Goal: Information Seeking & Learning: Learn about a topic

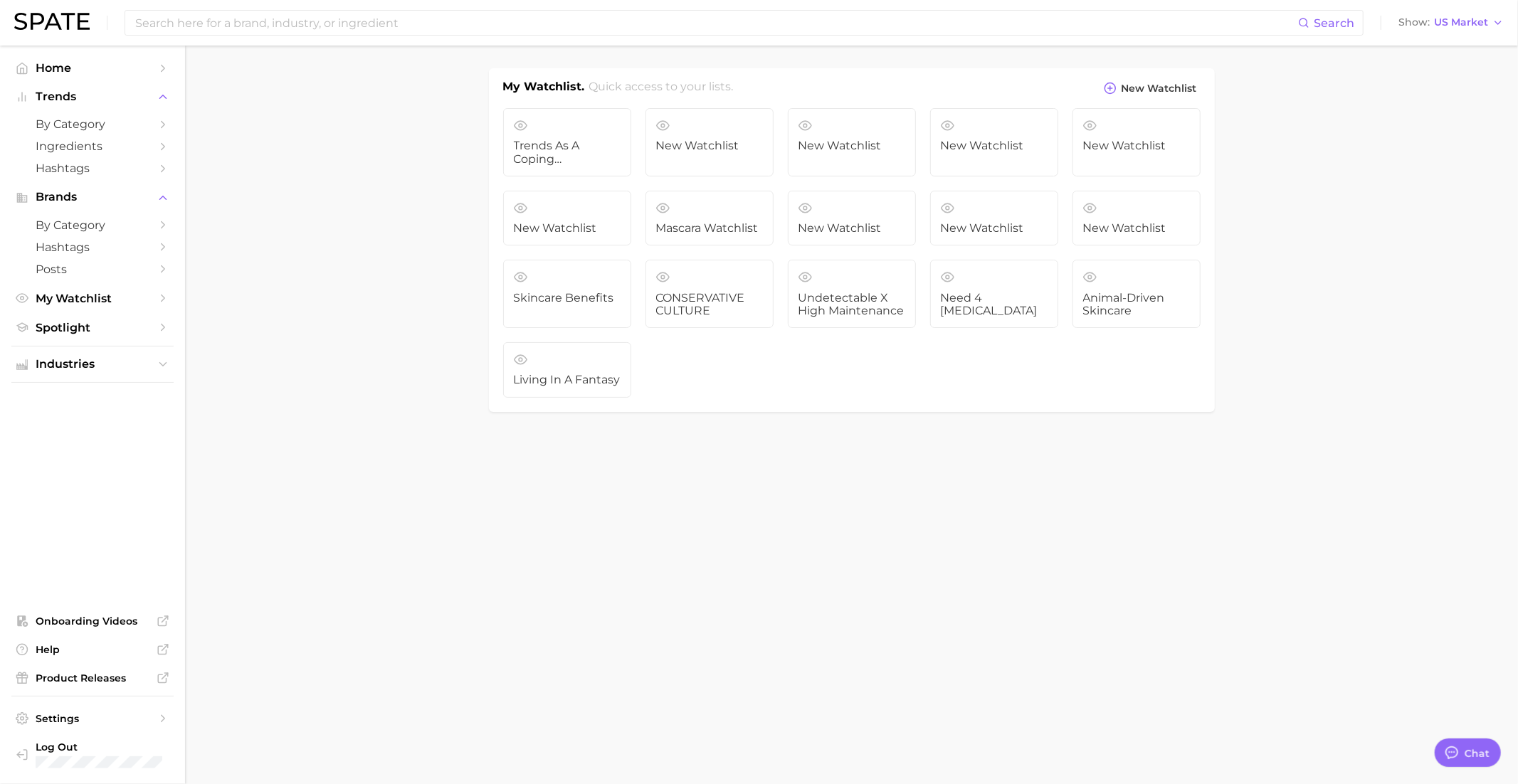
scroll to position [1378, 0]
click at [589, 377] on span "Living in a Fantasy" at bounding box center [567, 380] width 107 height 13
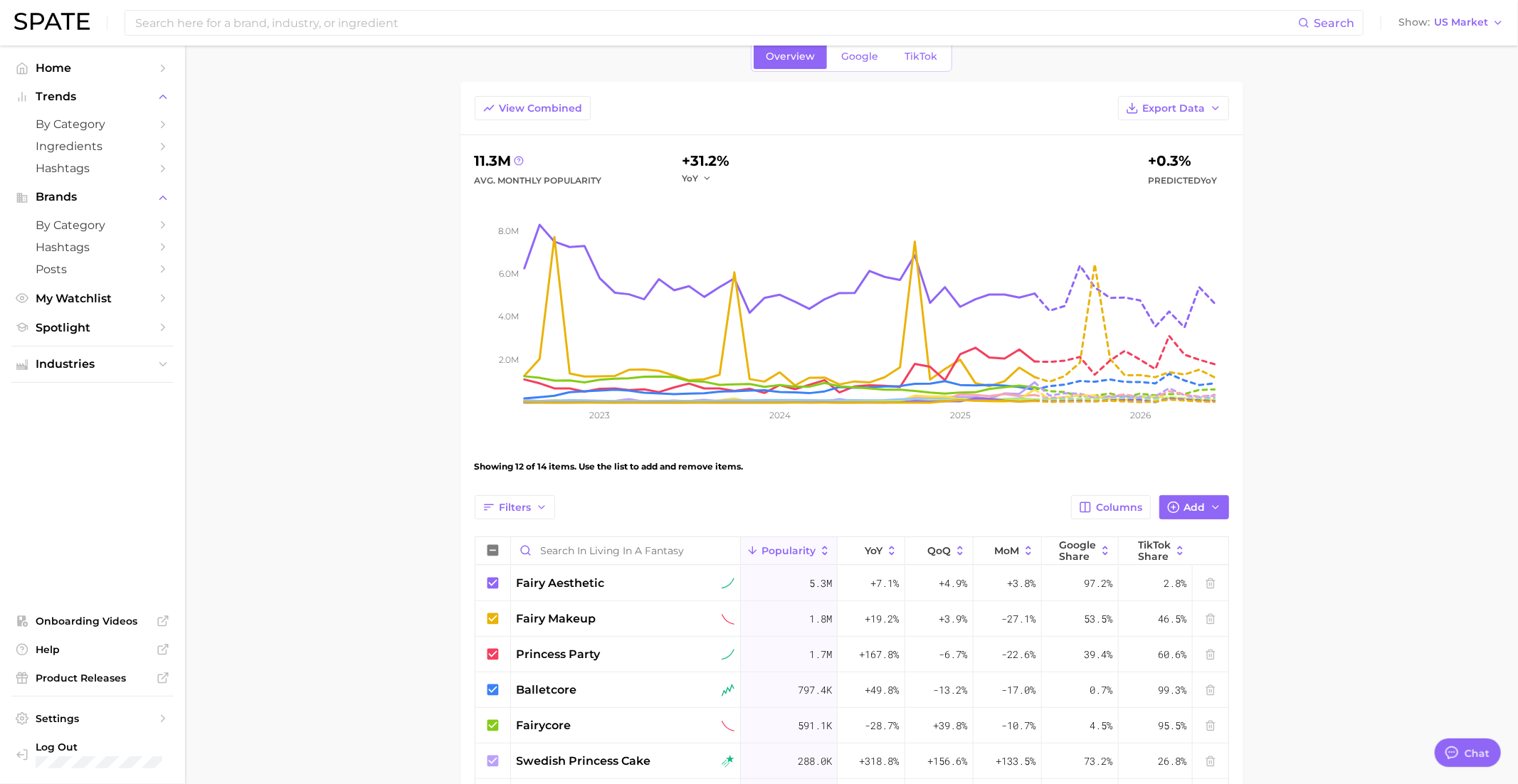
scroll to position [69, 0]
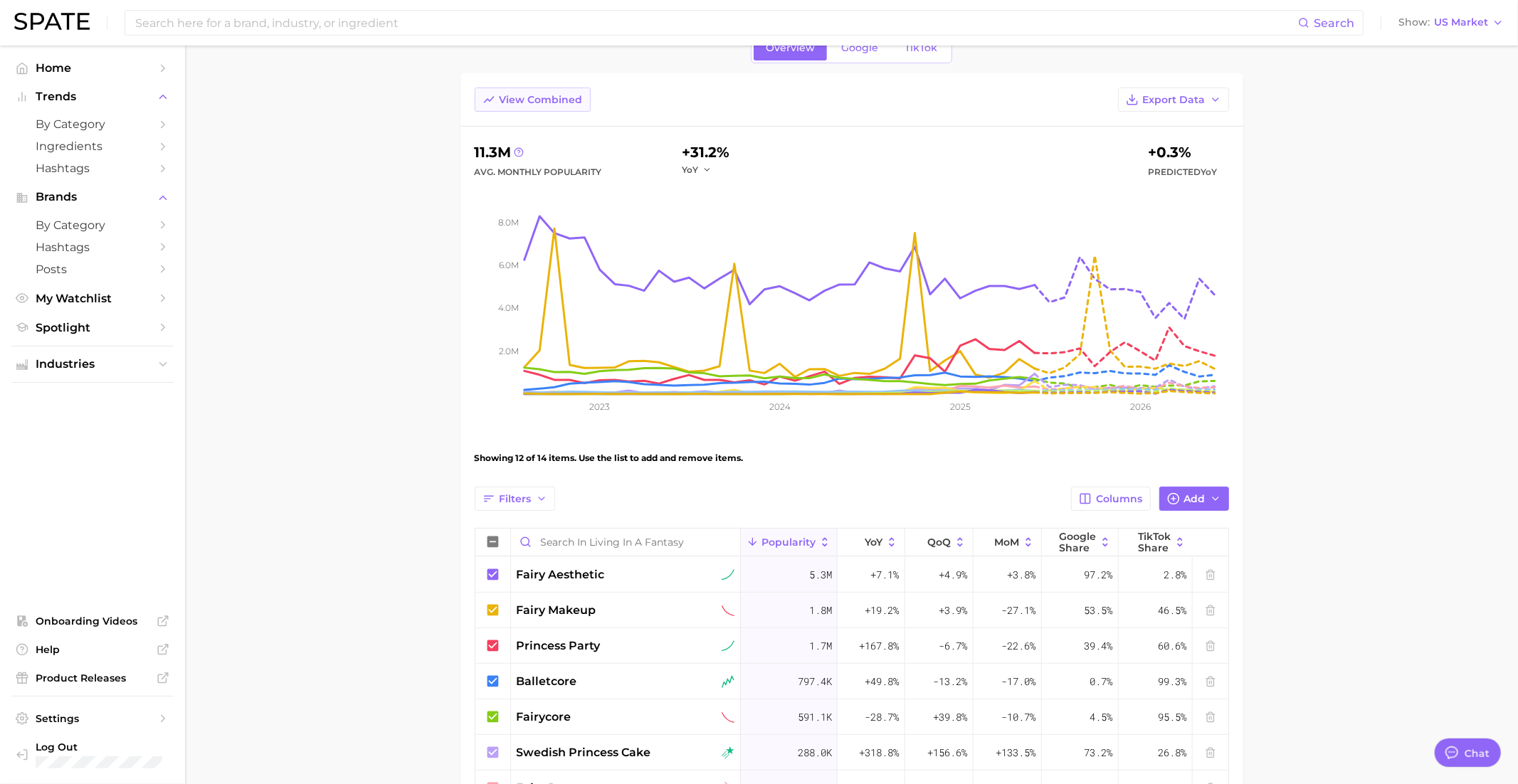
click at [516, 98] on span "View Combined" at bounding box center [541, 99] width 83 height 12
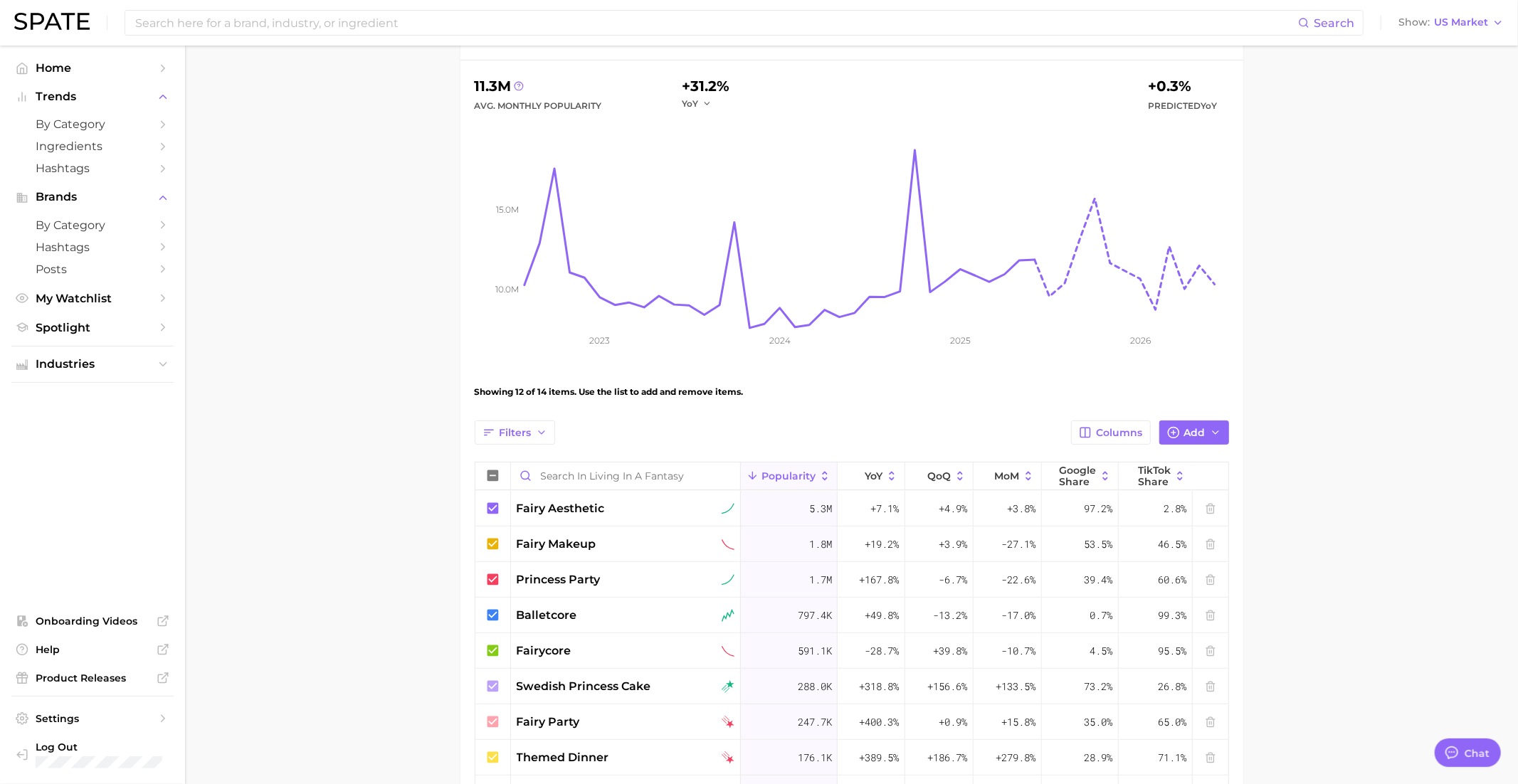
scroll to position [101, 0]
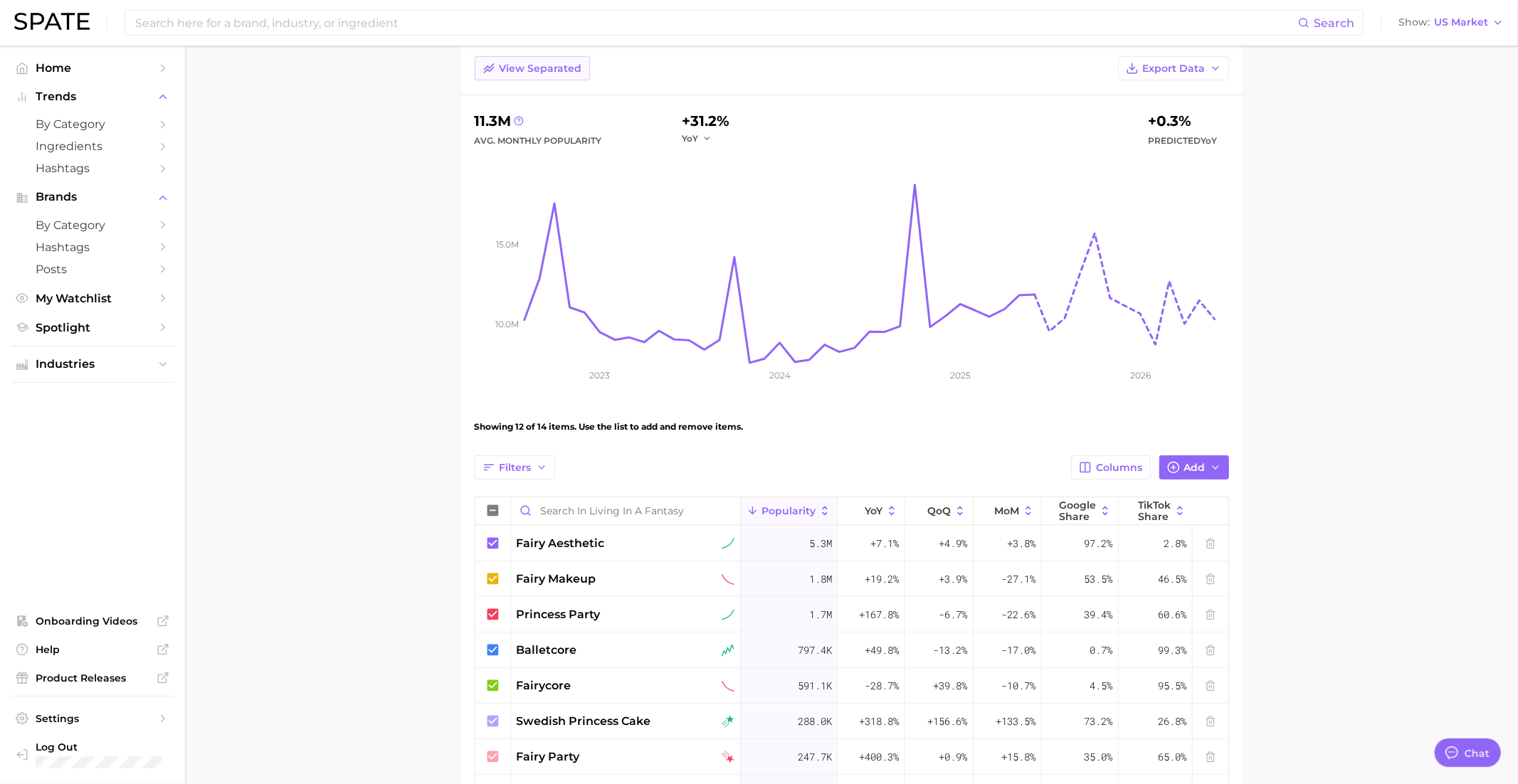
click at [518, 75] on button "View Separated" at bounding box center [532, 69] width 115 height 24
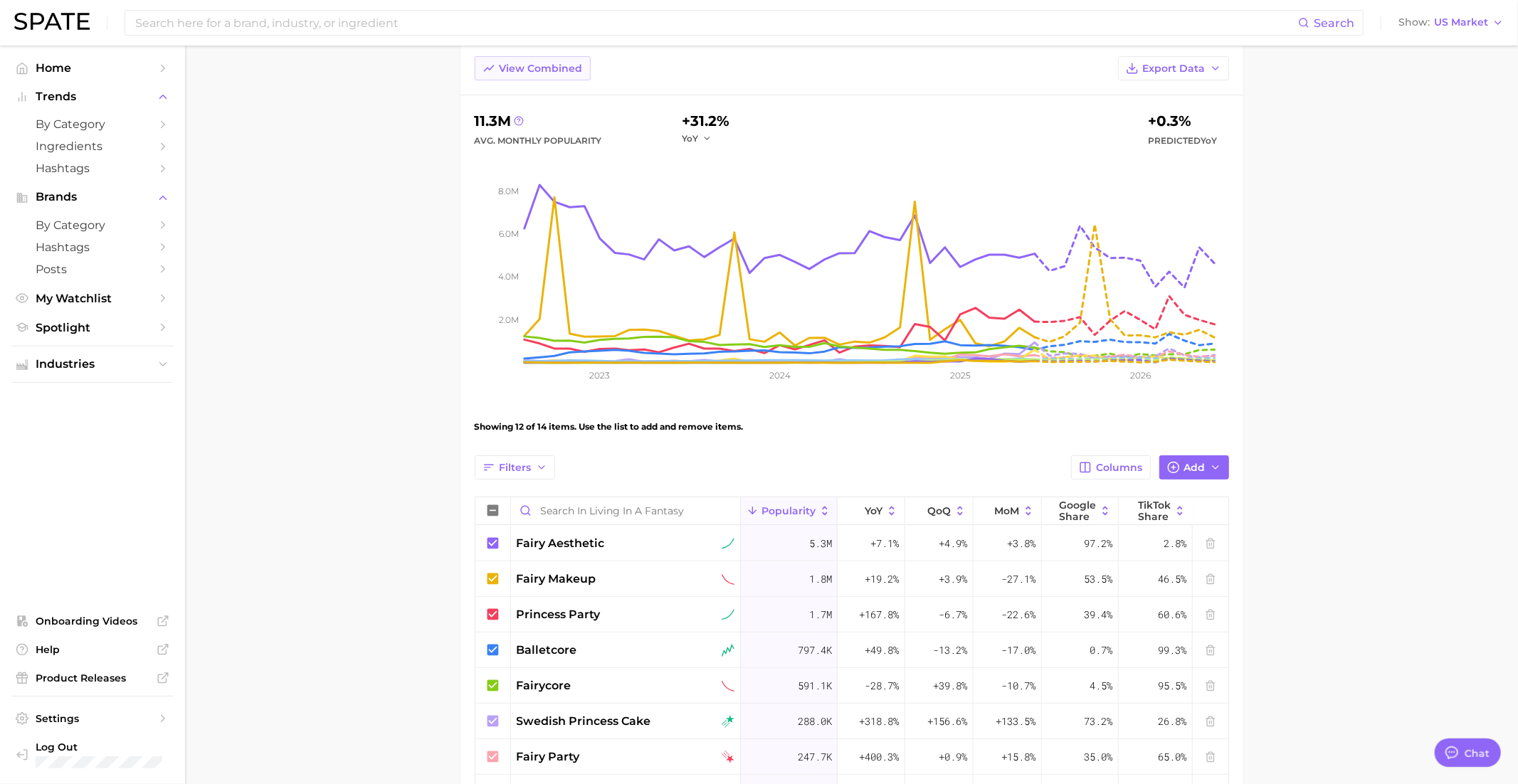
click at [510, 73] on span "View Combined" at bounding box center [541, 69] width 83 height 12
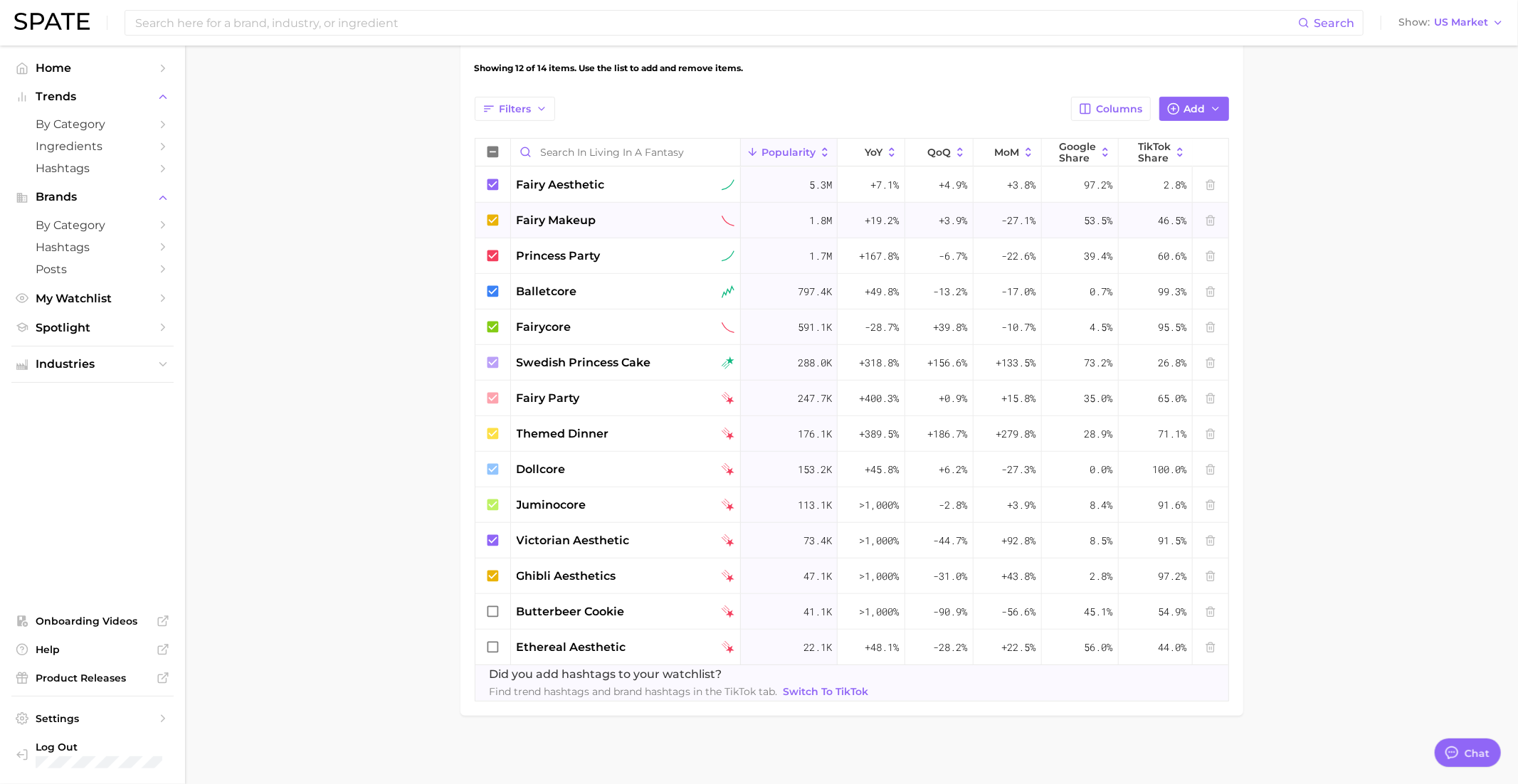
click at [491, 219] on icon at bounding box center [493, 220] width 11 height 11
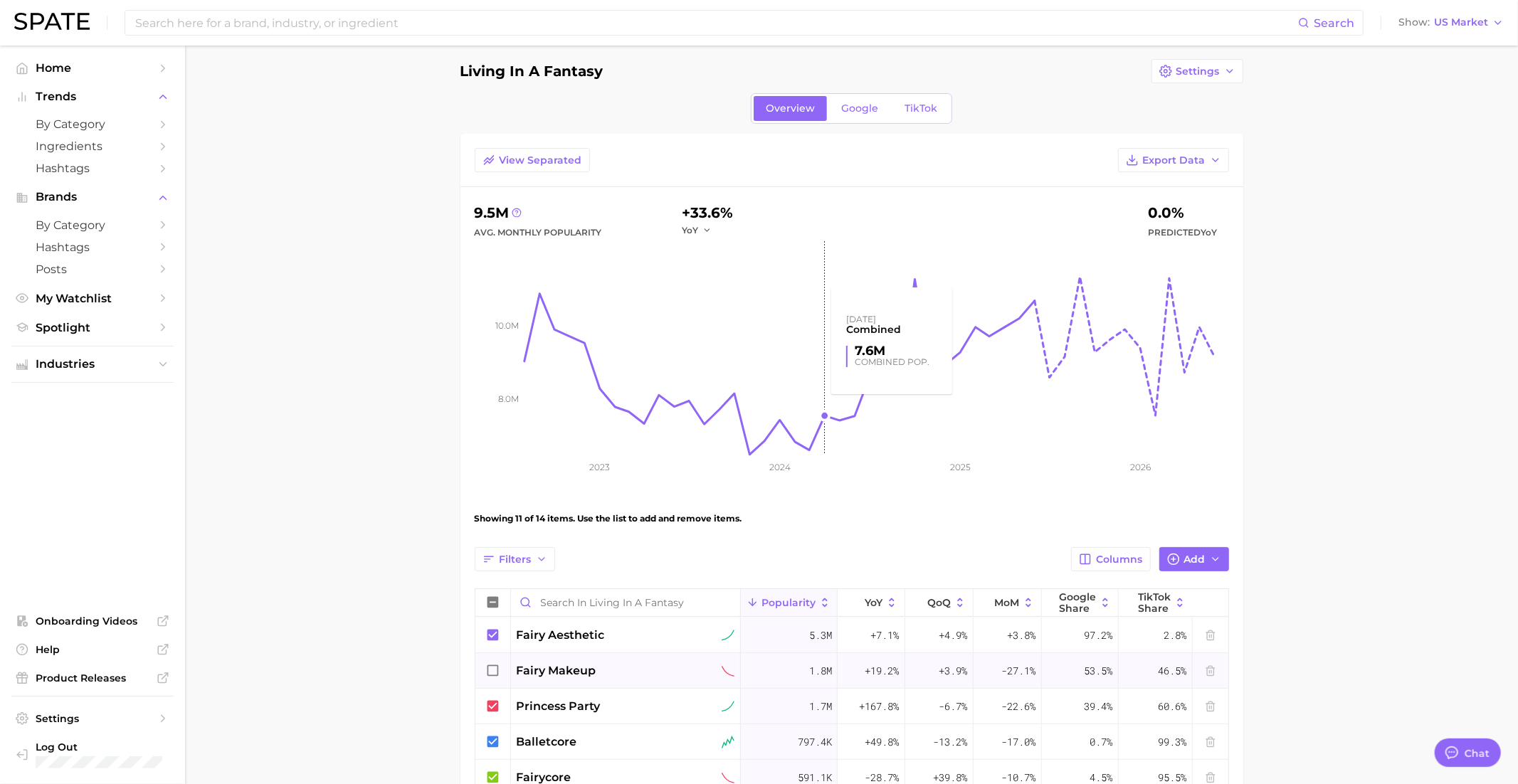
scroll to position [8, 0]
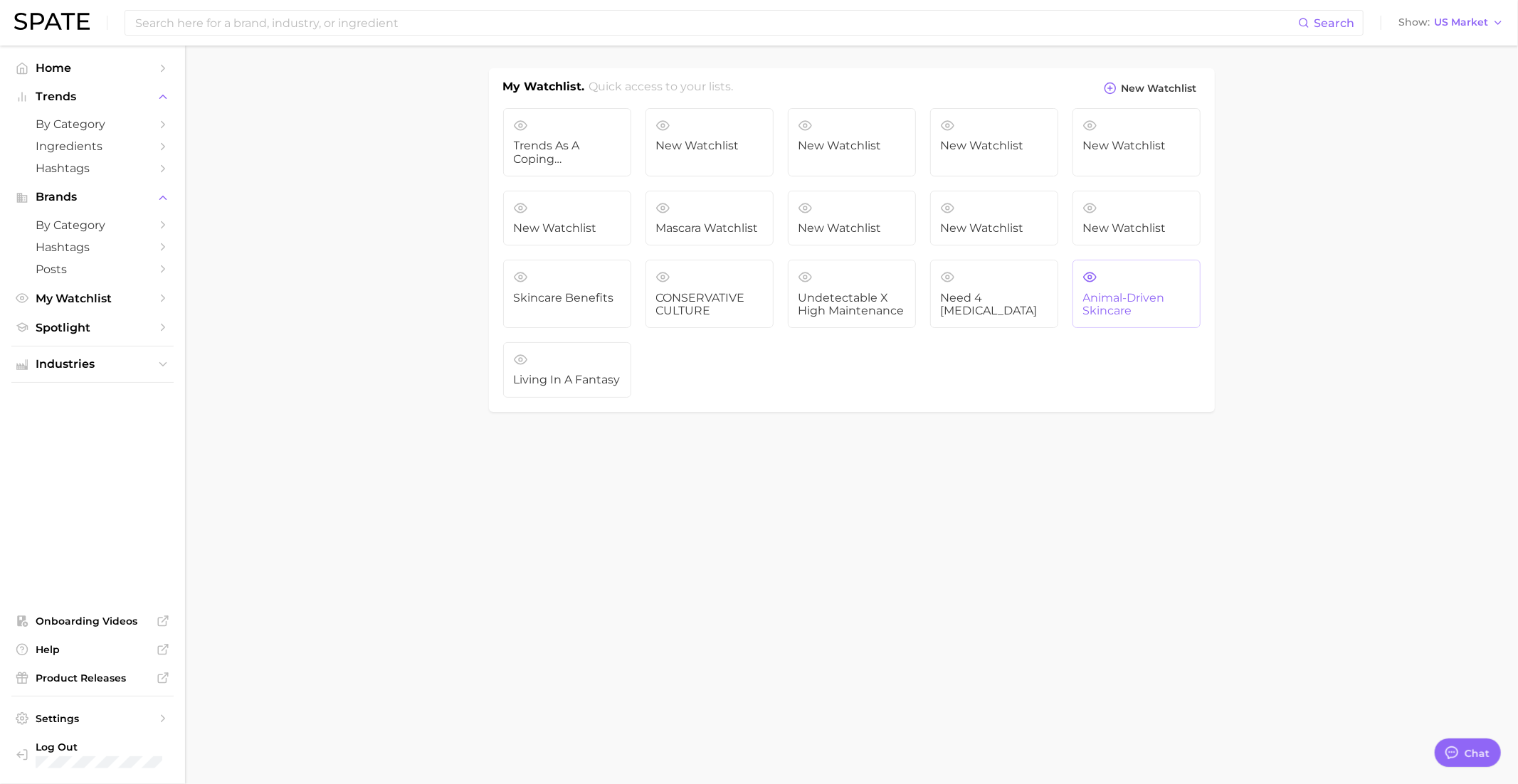
click at [1103, 301] on span "Animal-driven skincare" at bounding box center [1136, 304] width 107 height 27
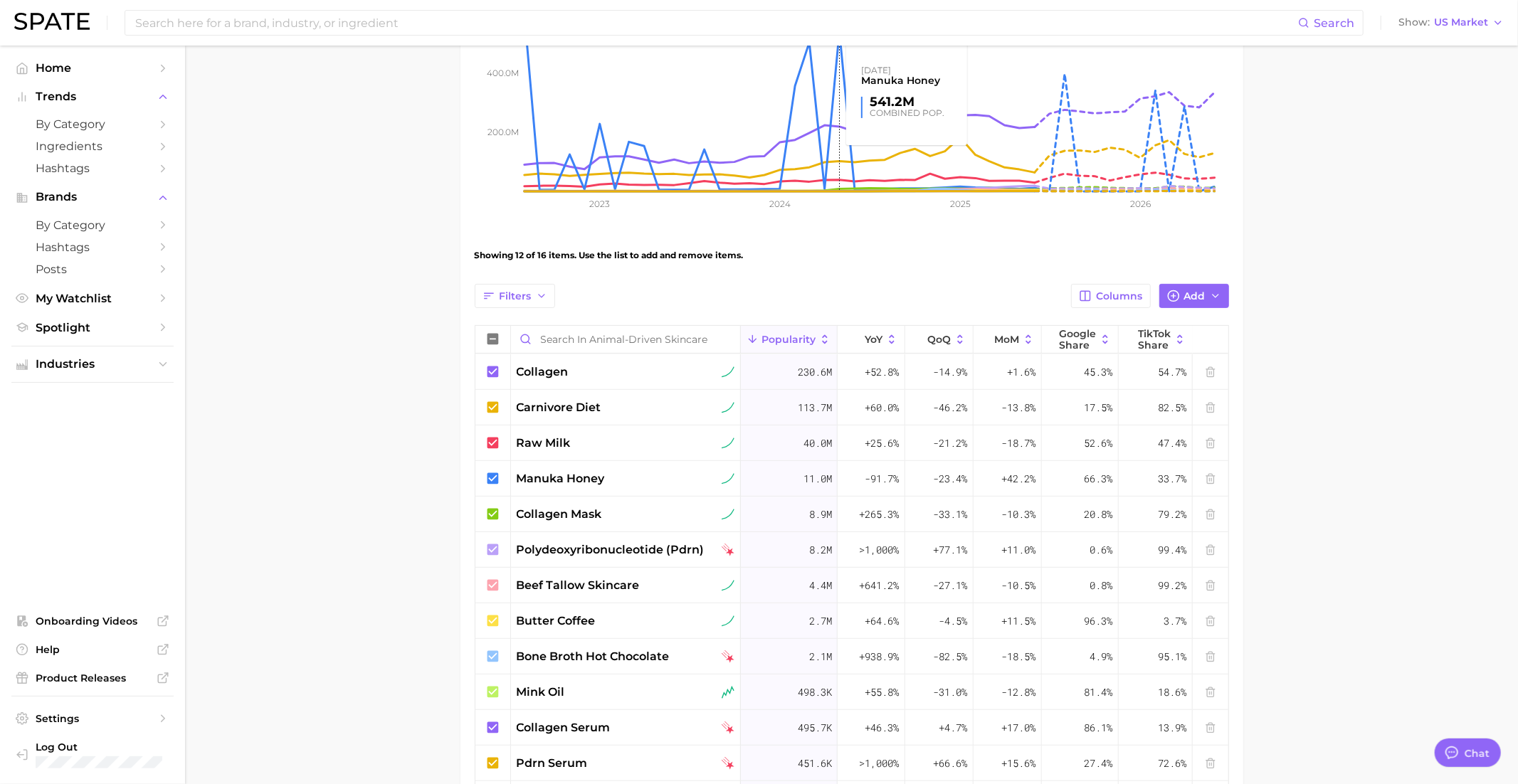
scroll to position [273, 0]
click at [492, 438] on icon at bounding box center [493, 442] width 11 height 11
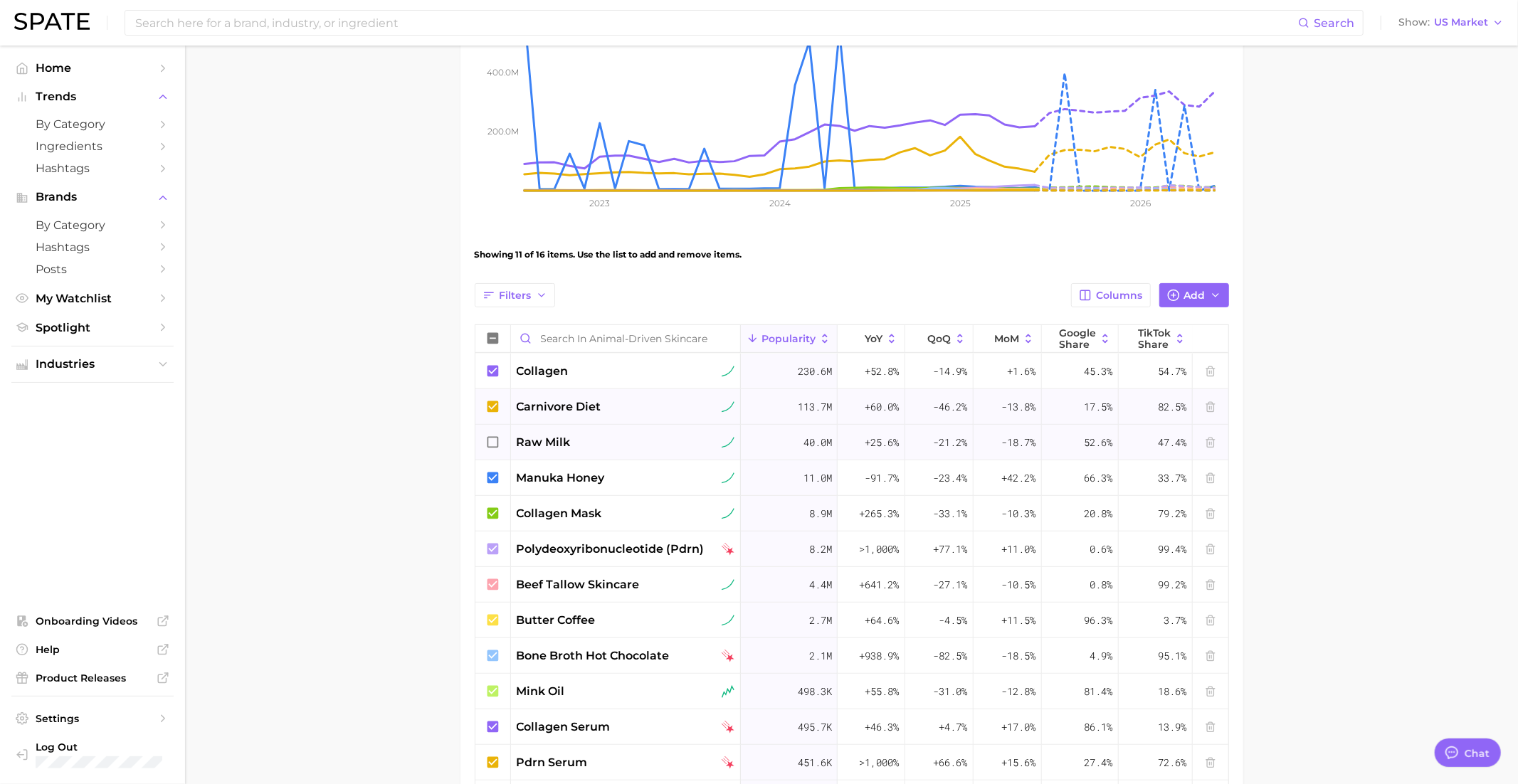
click at [491, 402] on icon at bounding box center [493, 406] width 11 height 11
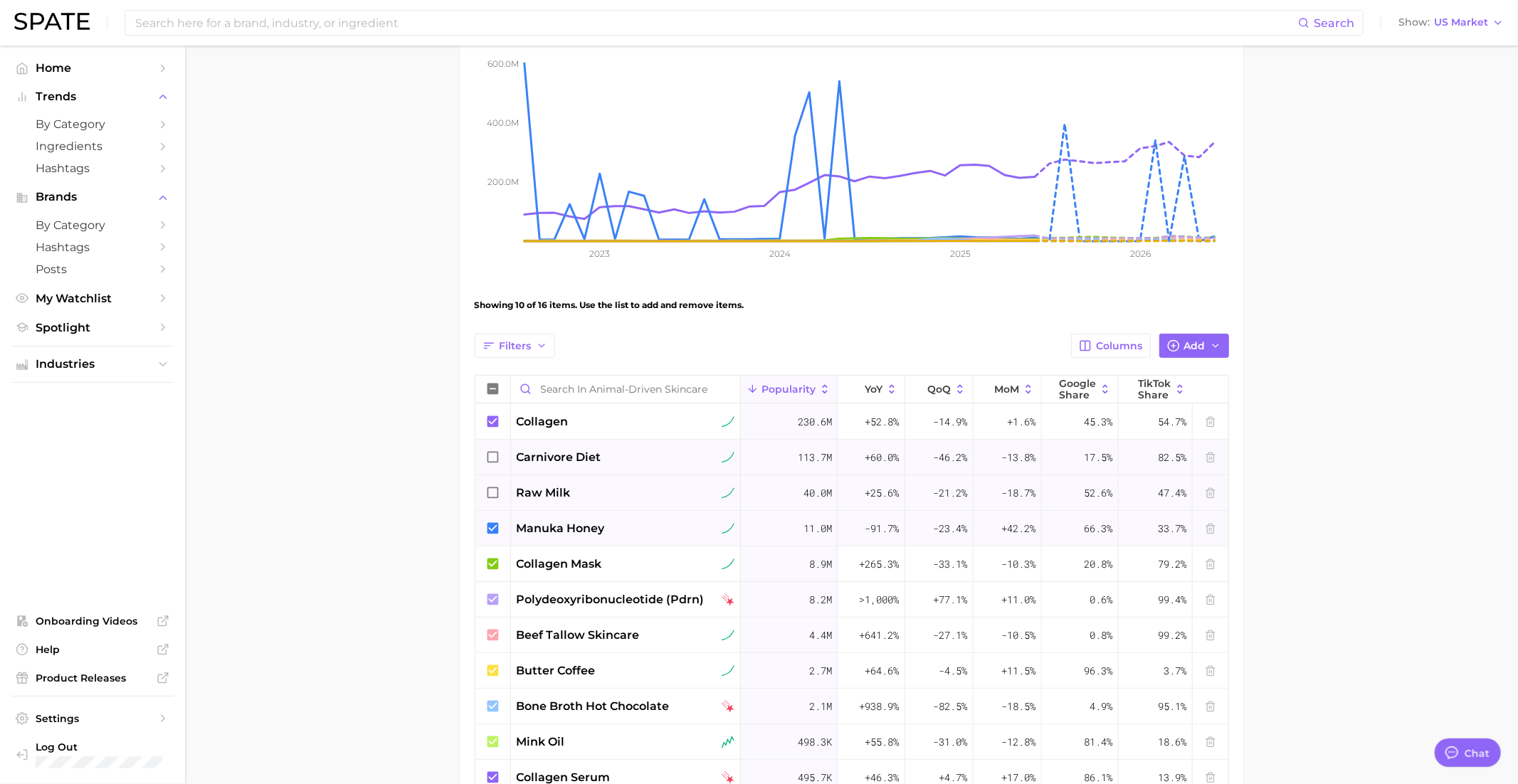
scroll to position [187, 0]
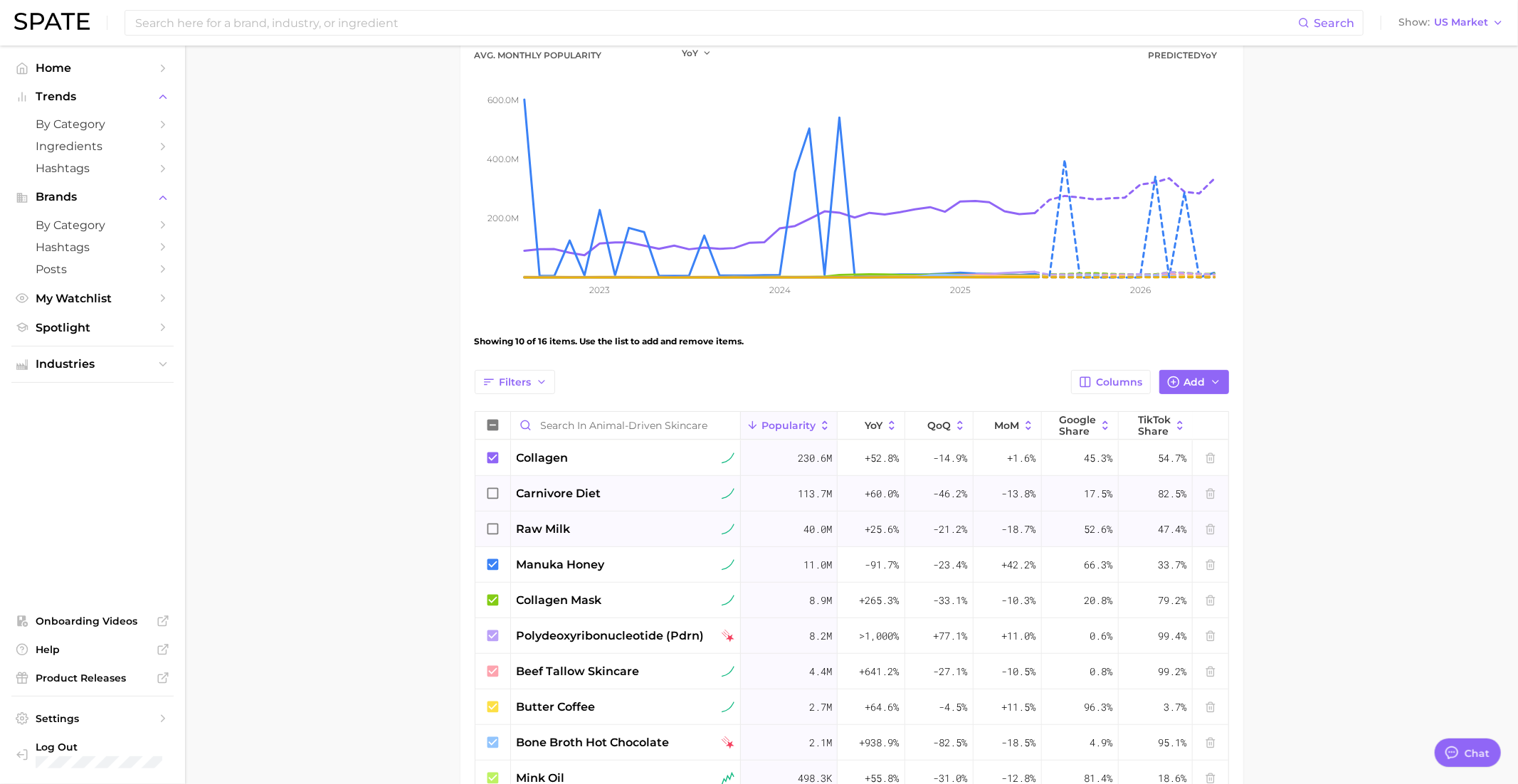
click at [496, 492] on icon at bounding box center [493, 493] width 15 height 15
click at [490, 526] on icon at bounding box center [493, 529] width 15 height 15
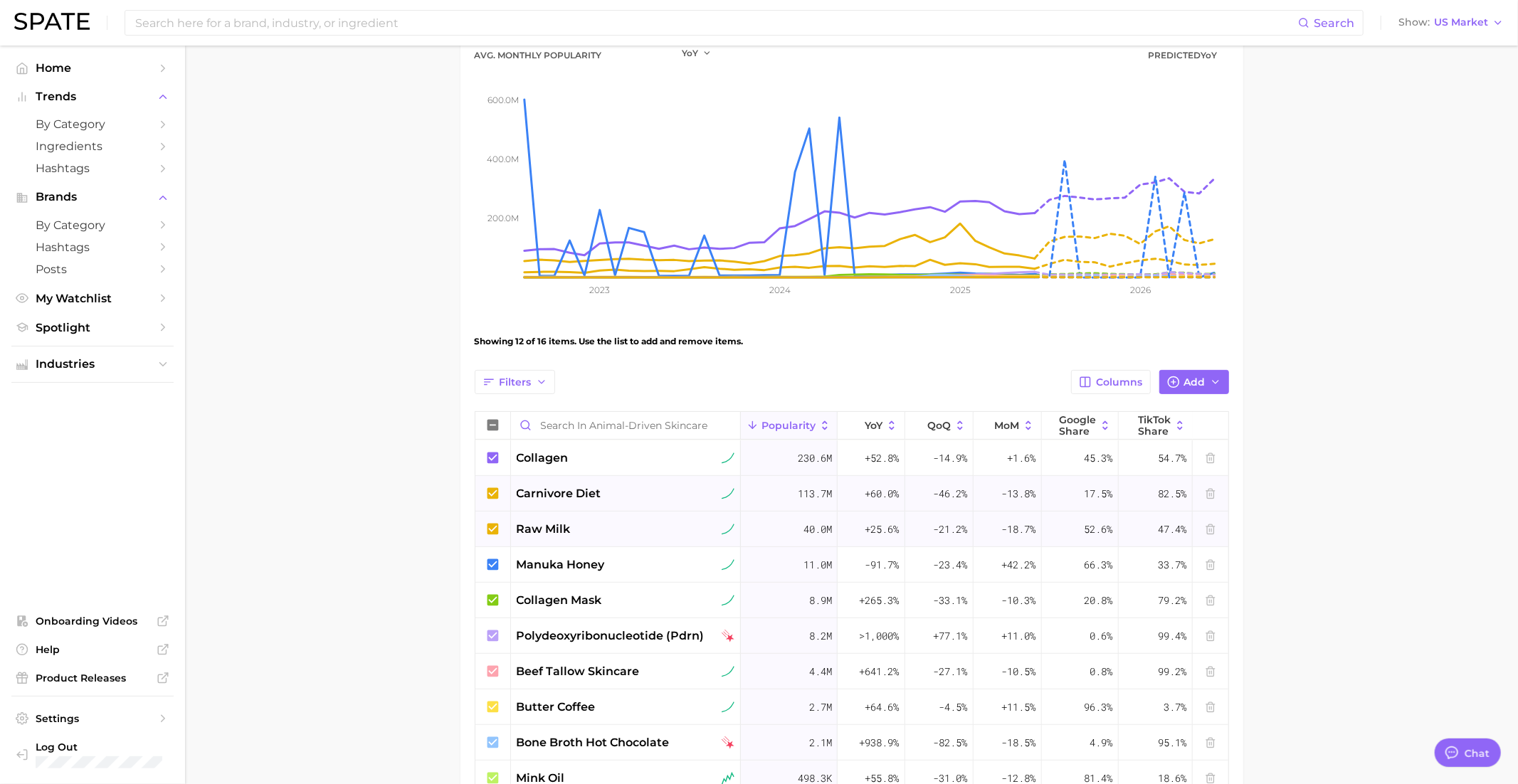
scroll to position [0, 0]
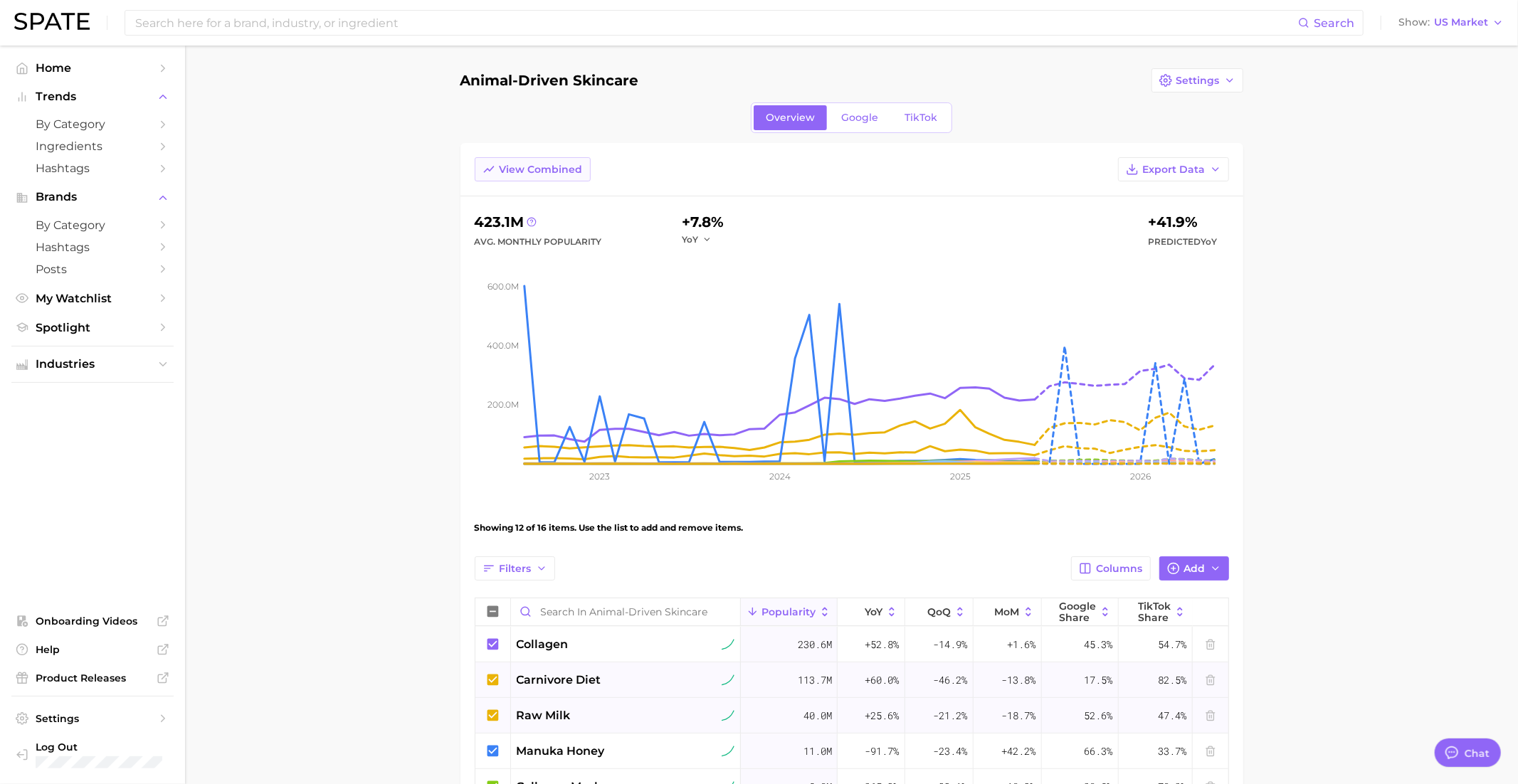
click at [515, 164] on span "View Combined" at bounding box center [541, 170] width 83 height 12
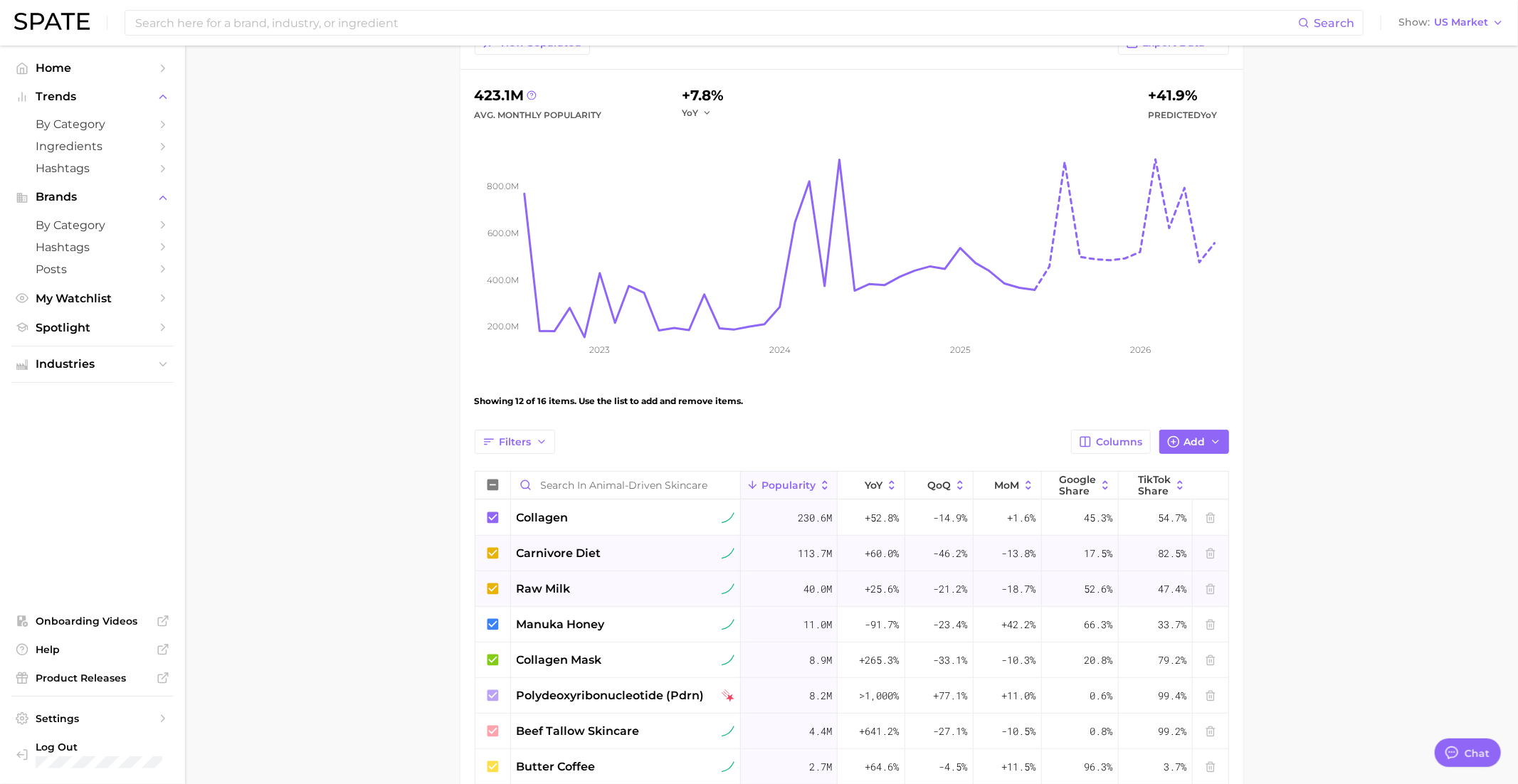
scroll to position [59, 0]
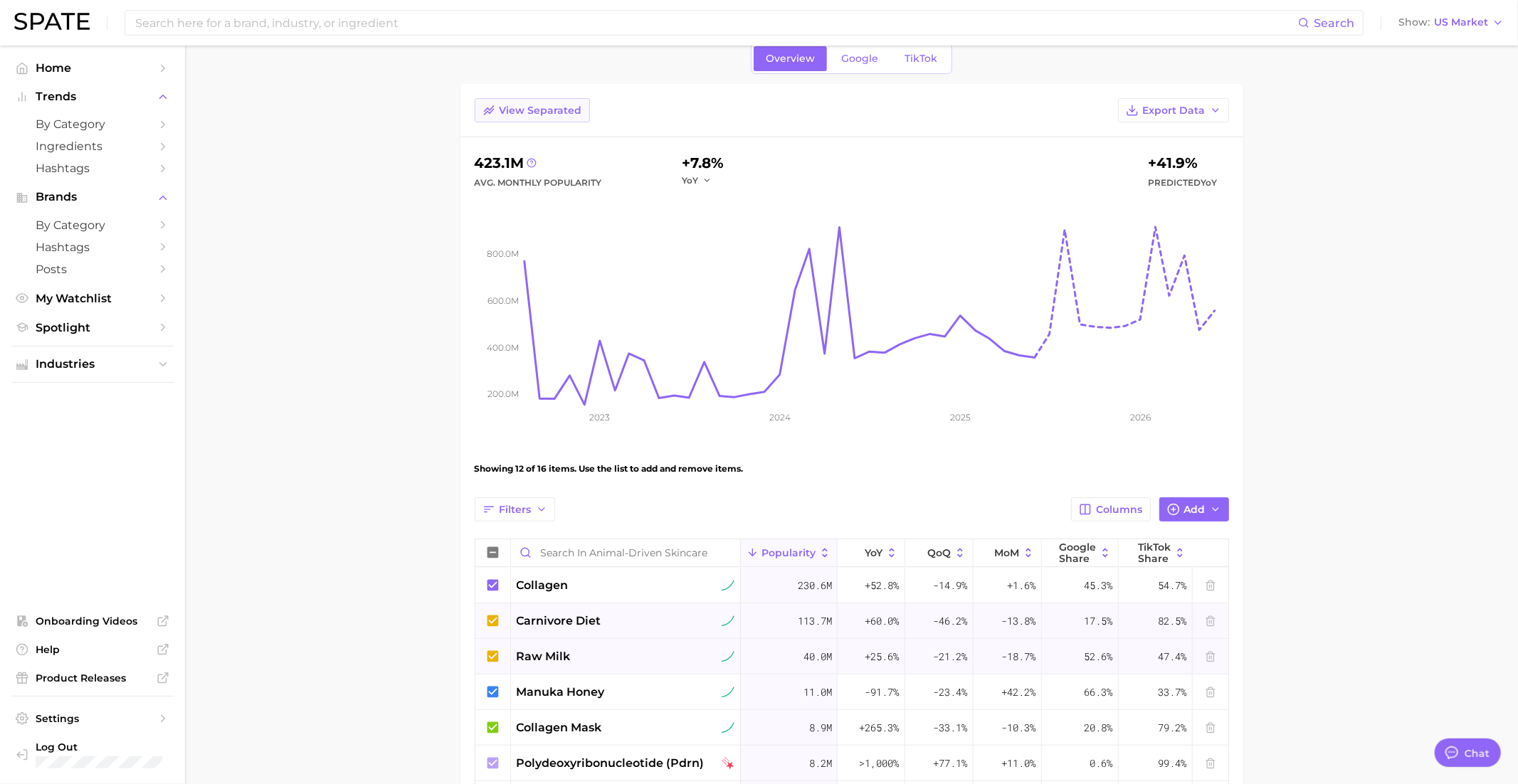
click at [526, 111] on span "View Separated" at bounding box center [541, 111] width 82 height 12
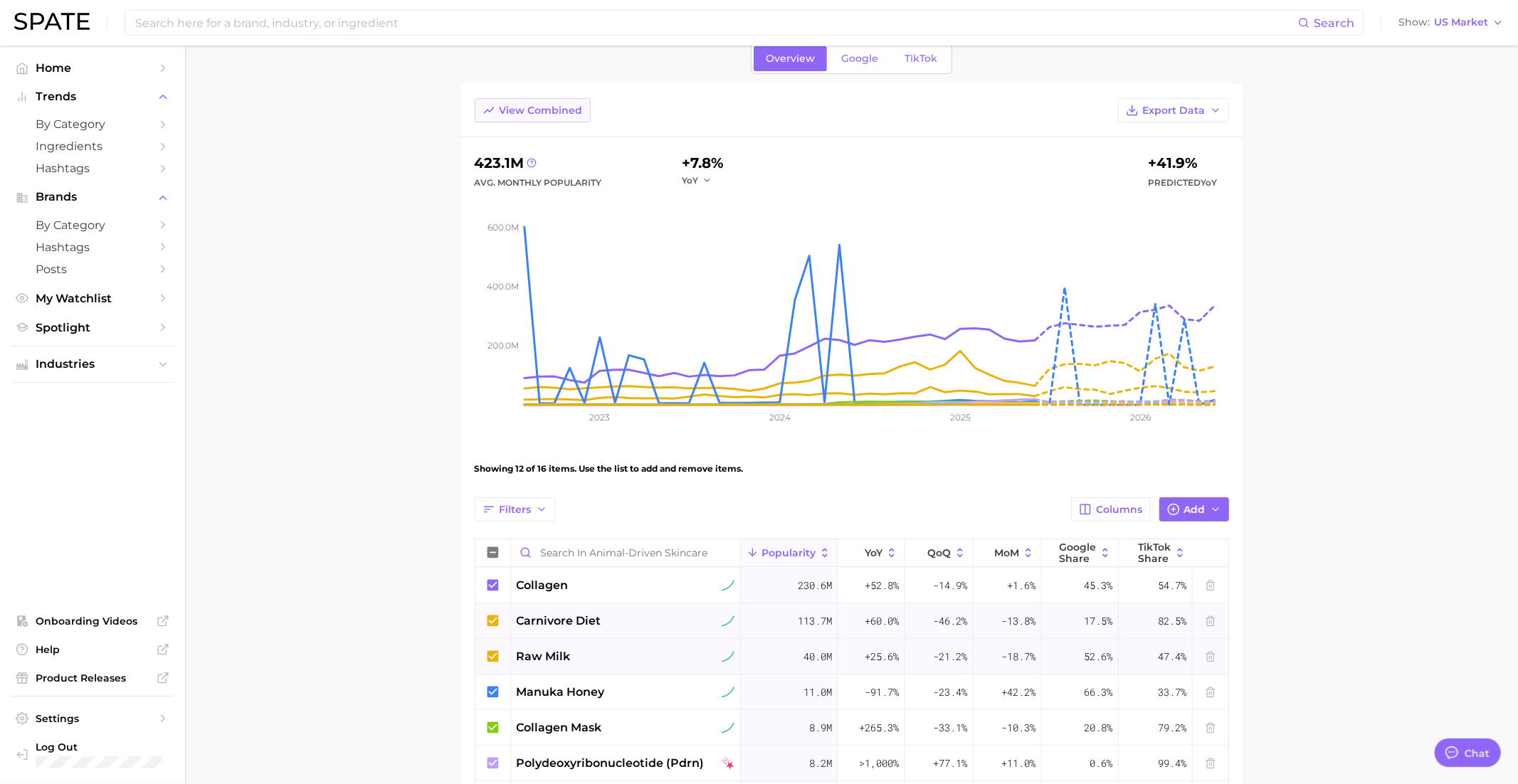
click at [496, 107] on button "View Combined" at bounding box center [533, 111] width 116 height 24
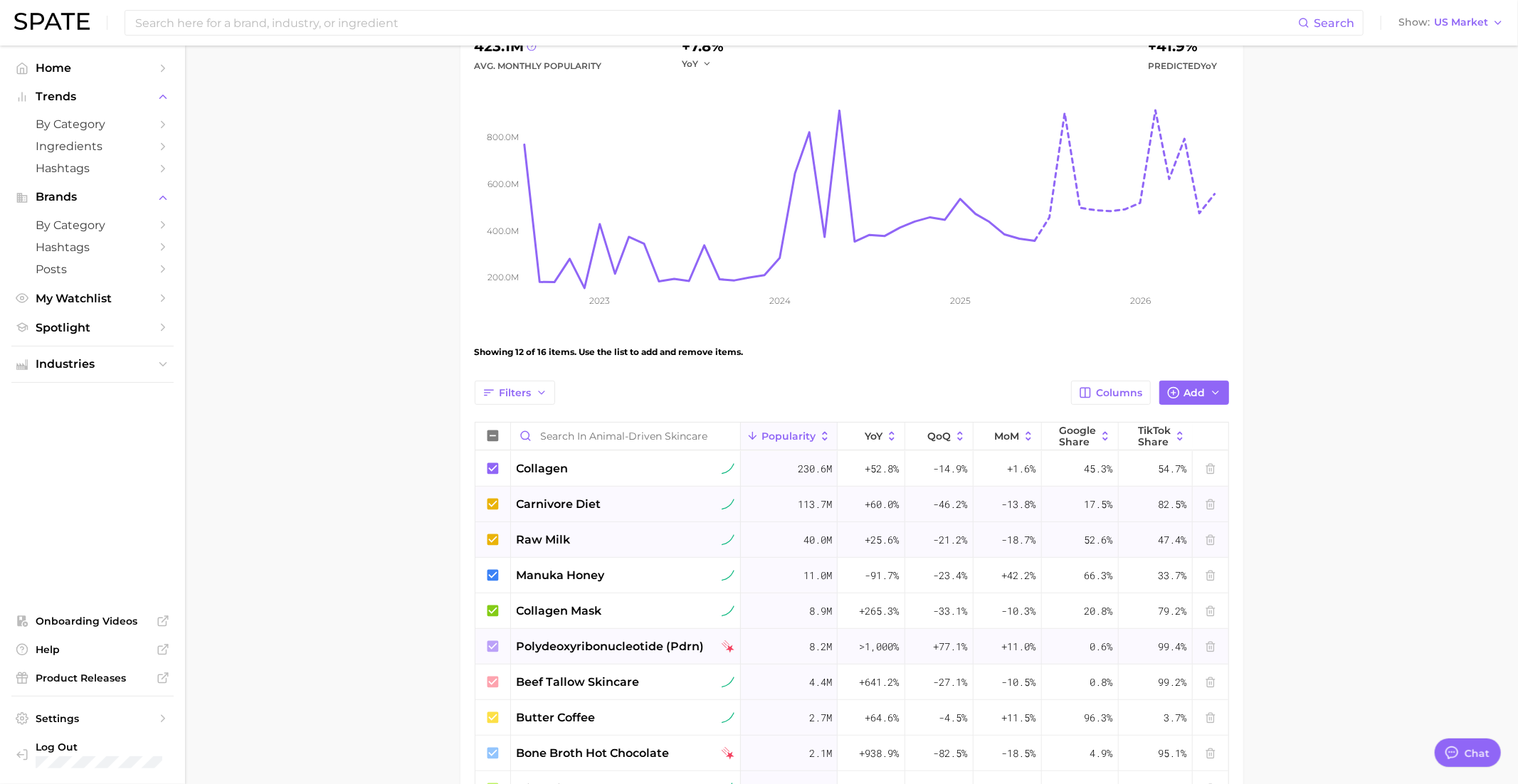
scroll to position [195, 0]
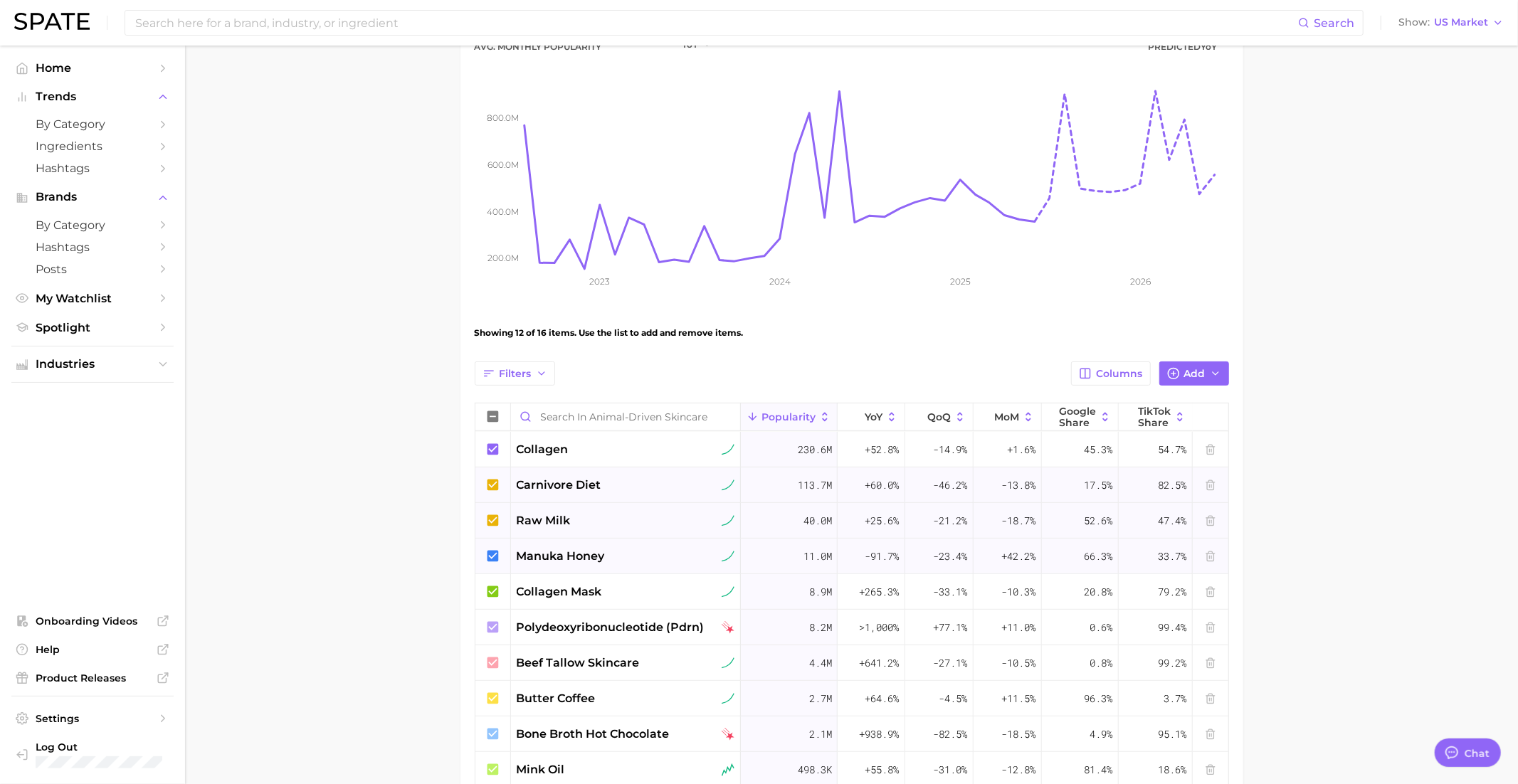
click at [493, 554] on icon at bounding box center [493, 556] width 15 height 15
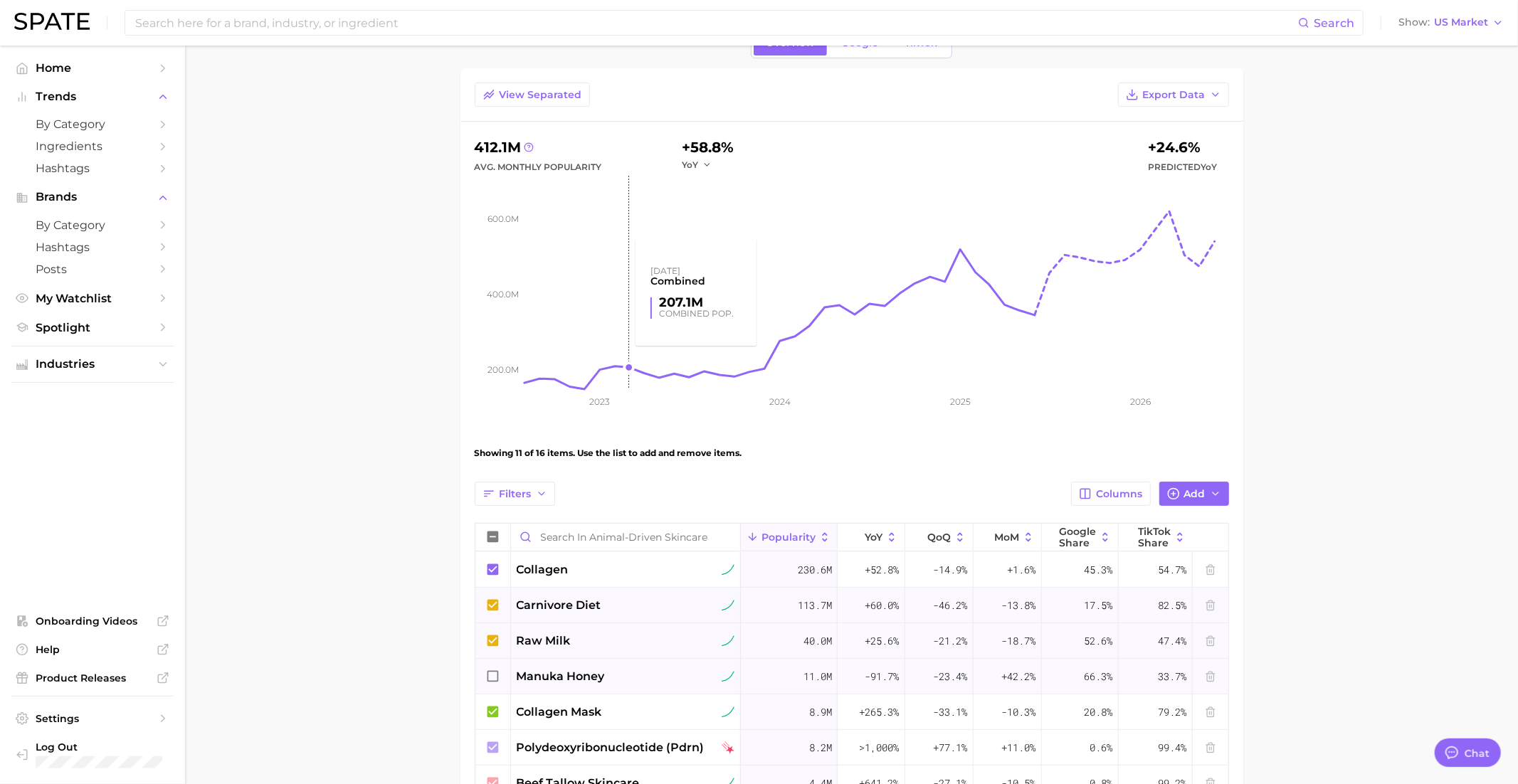
scroll to position [86, 0]
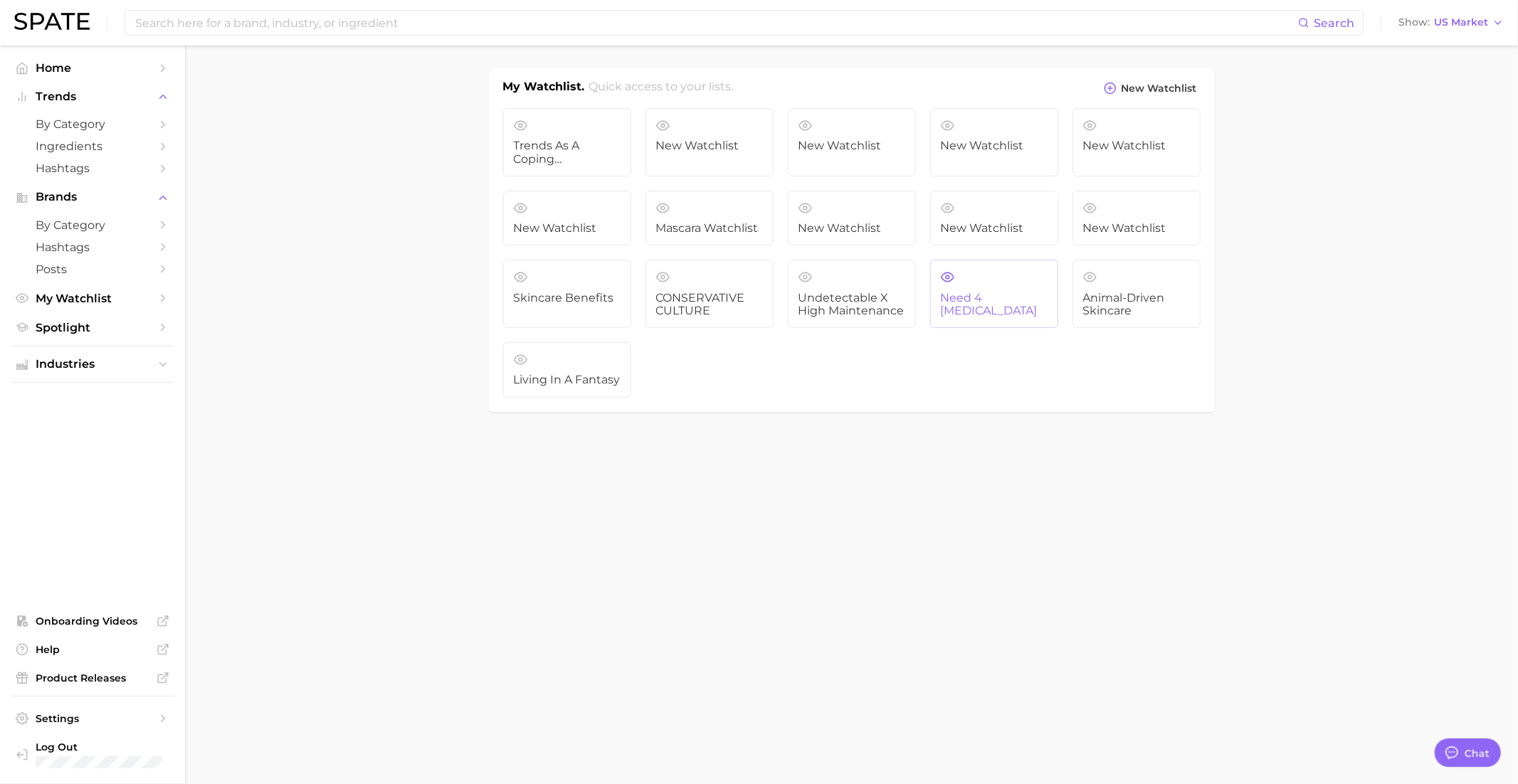
click at [1011, 285] on link "Need 4 Dopamine" at bounding box center [994, 294] width 128 height 69
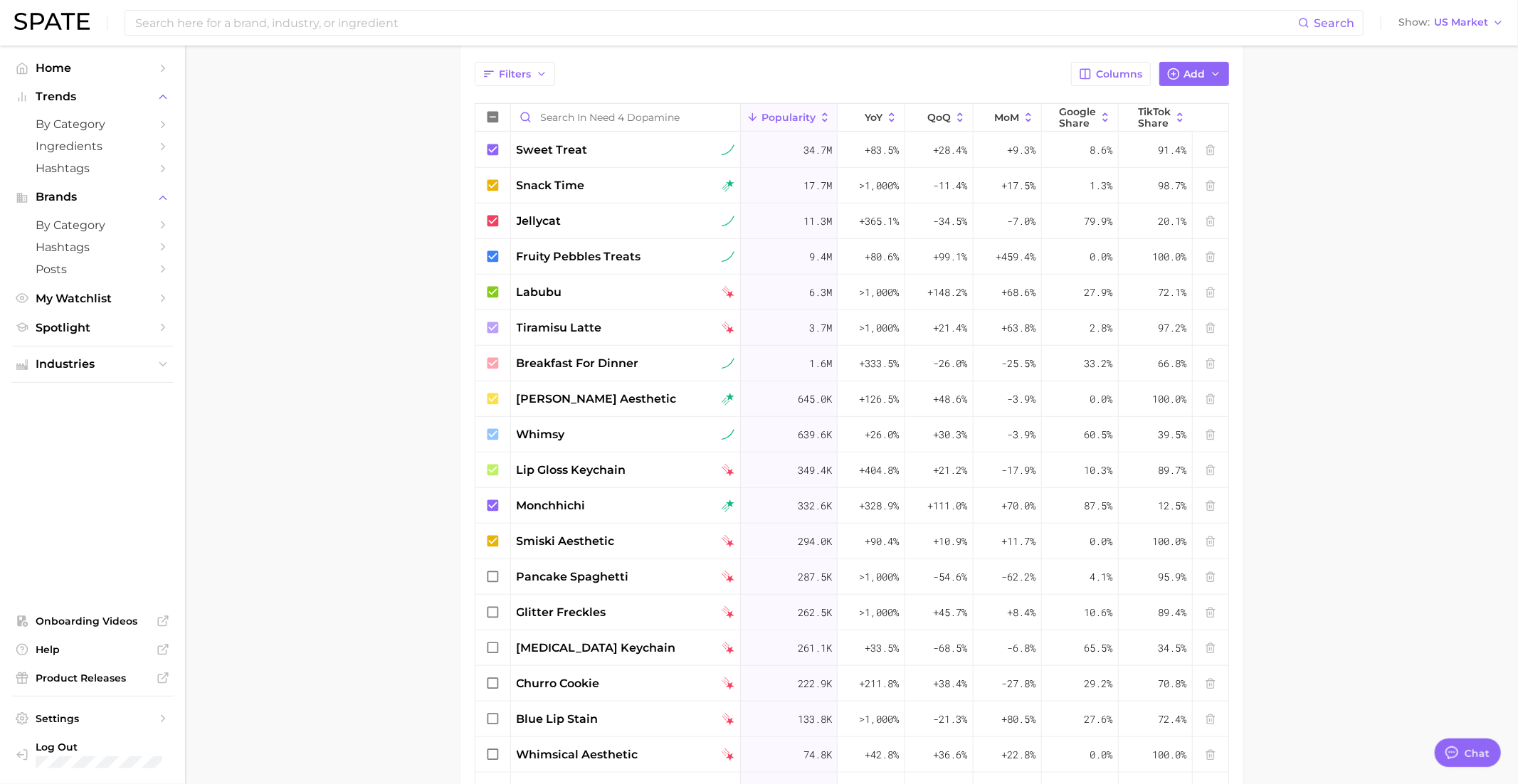
scroll to position [500, 0]
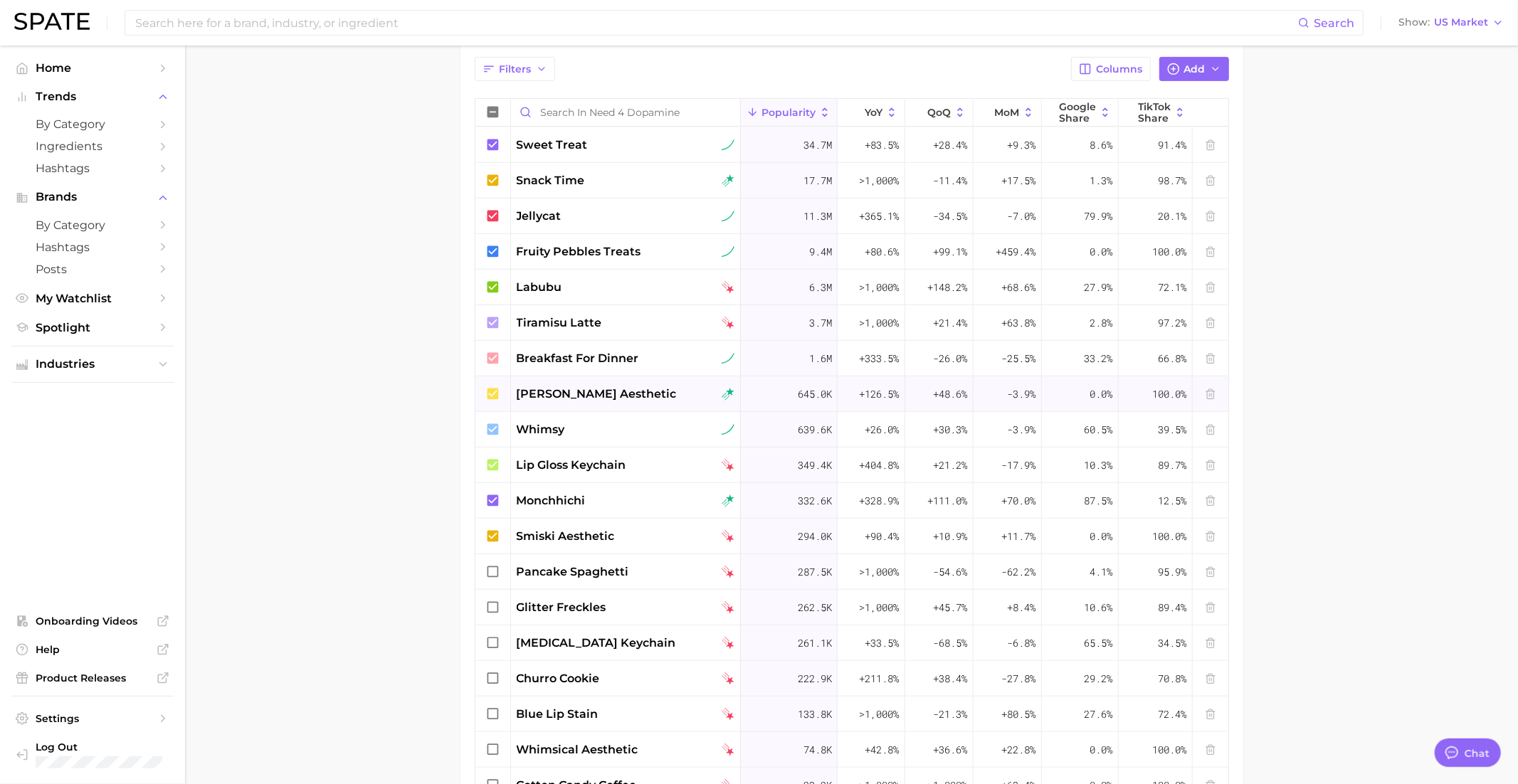
click at [495, 392] on icon at bounding box center [493, 393] width 11 height 11
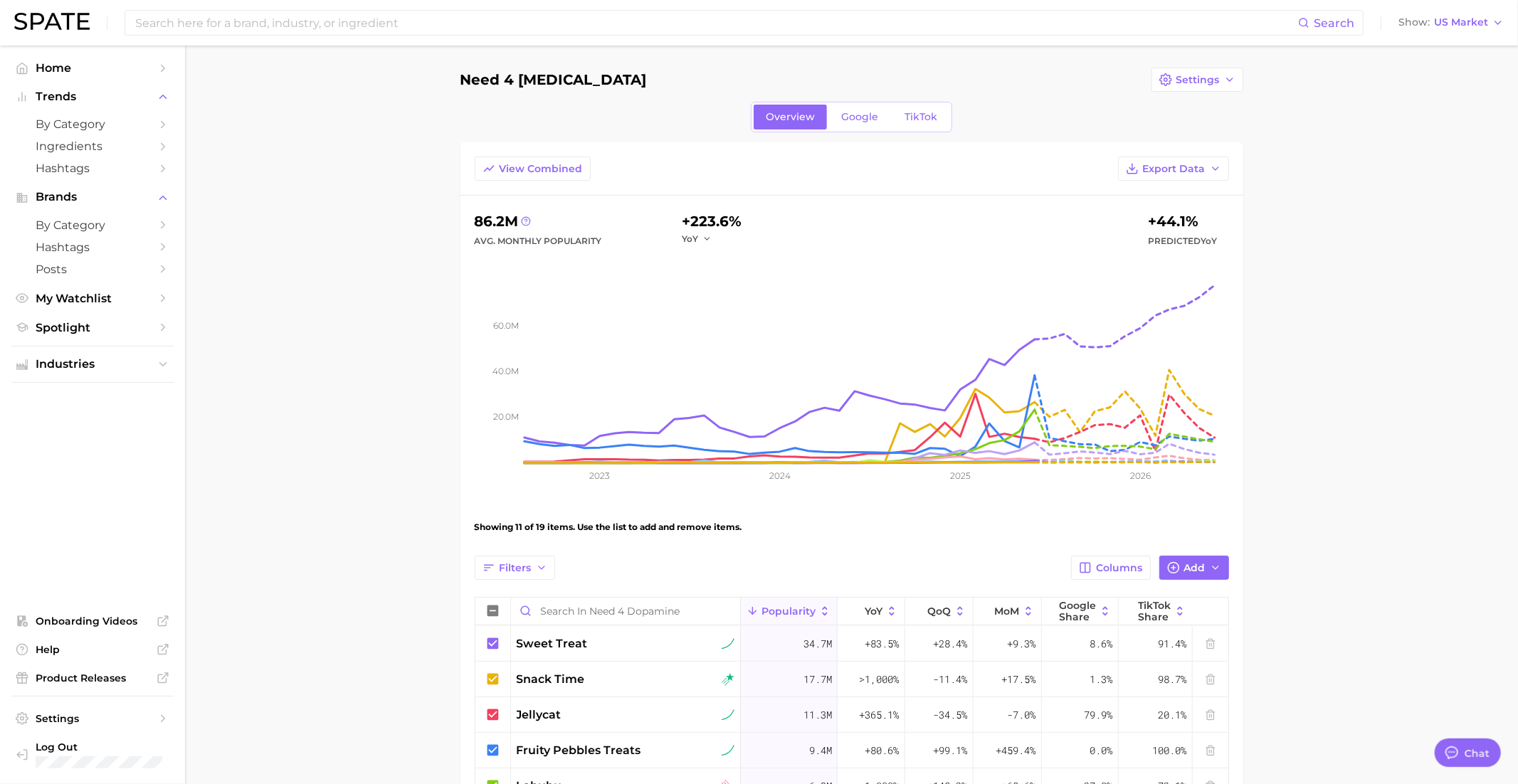
scroll to position [0, 0]
click at [517, 166] on span "View Combined" at bounding box center [541, 170] width 83 height 12
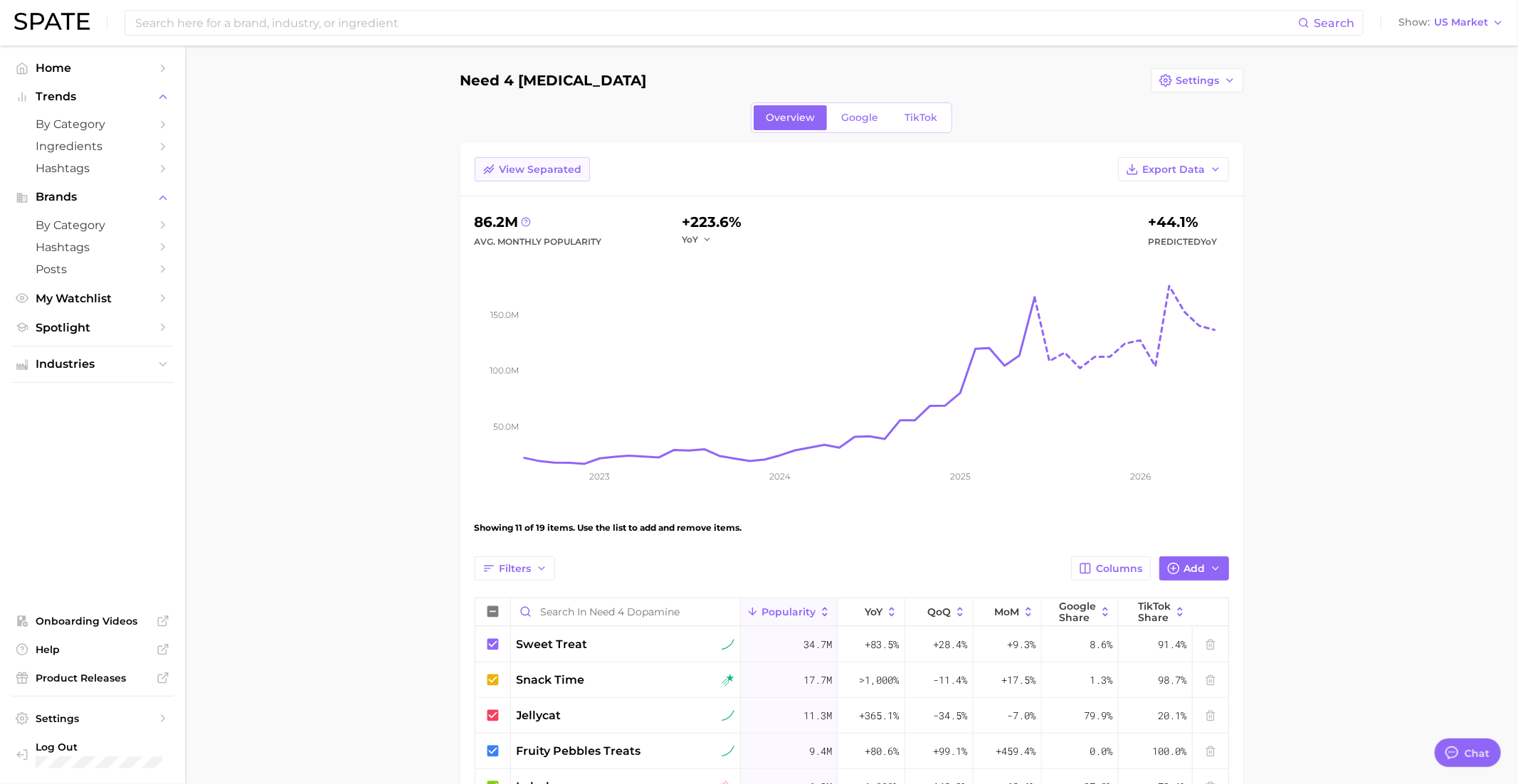
click at [515, 164] on span "View Separated" at bounding box center [541, 170] width 82 height 12
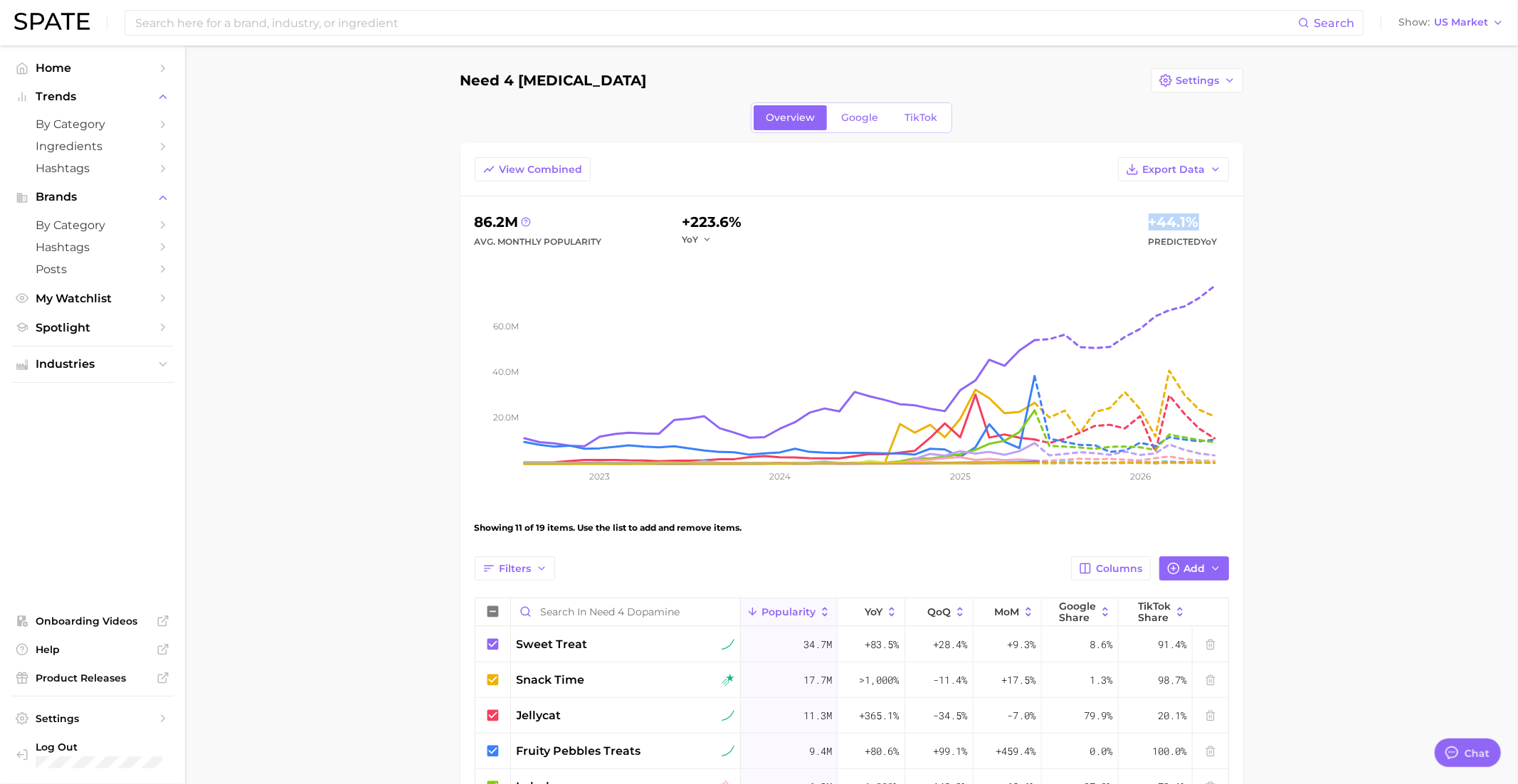
drag, startPoint x: 1151, startPoint y: 221, endPoint x: 1217, endPoint y: 221, distance: 66.0
click at [1217, 221] on div "+223.6% YoY +44.1% Predicted YoY" at bounding box center [949, 230] width 558 height 40
click at [527, 174] on button "View Combined" at bounding box center [533, 170] width 116 height 24
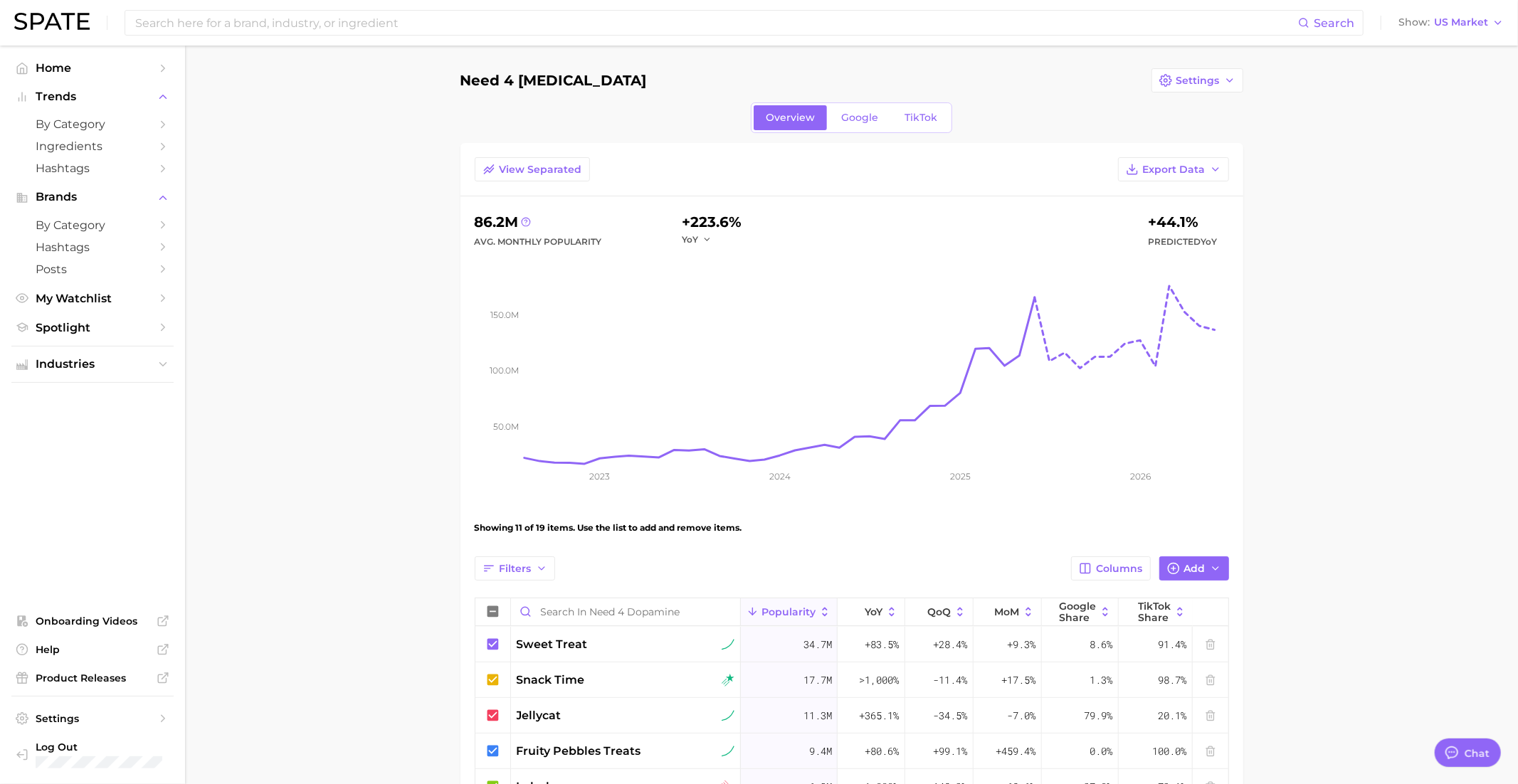
click at [1173, 241] on span "Predicted YoY" at bounding box center [1183, 241] width 69 height 17
click at [535, 174] on span "View Separated" at bounding box center [541, 170] width 82 height 12
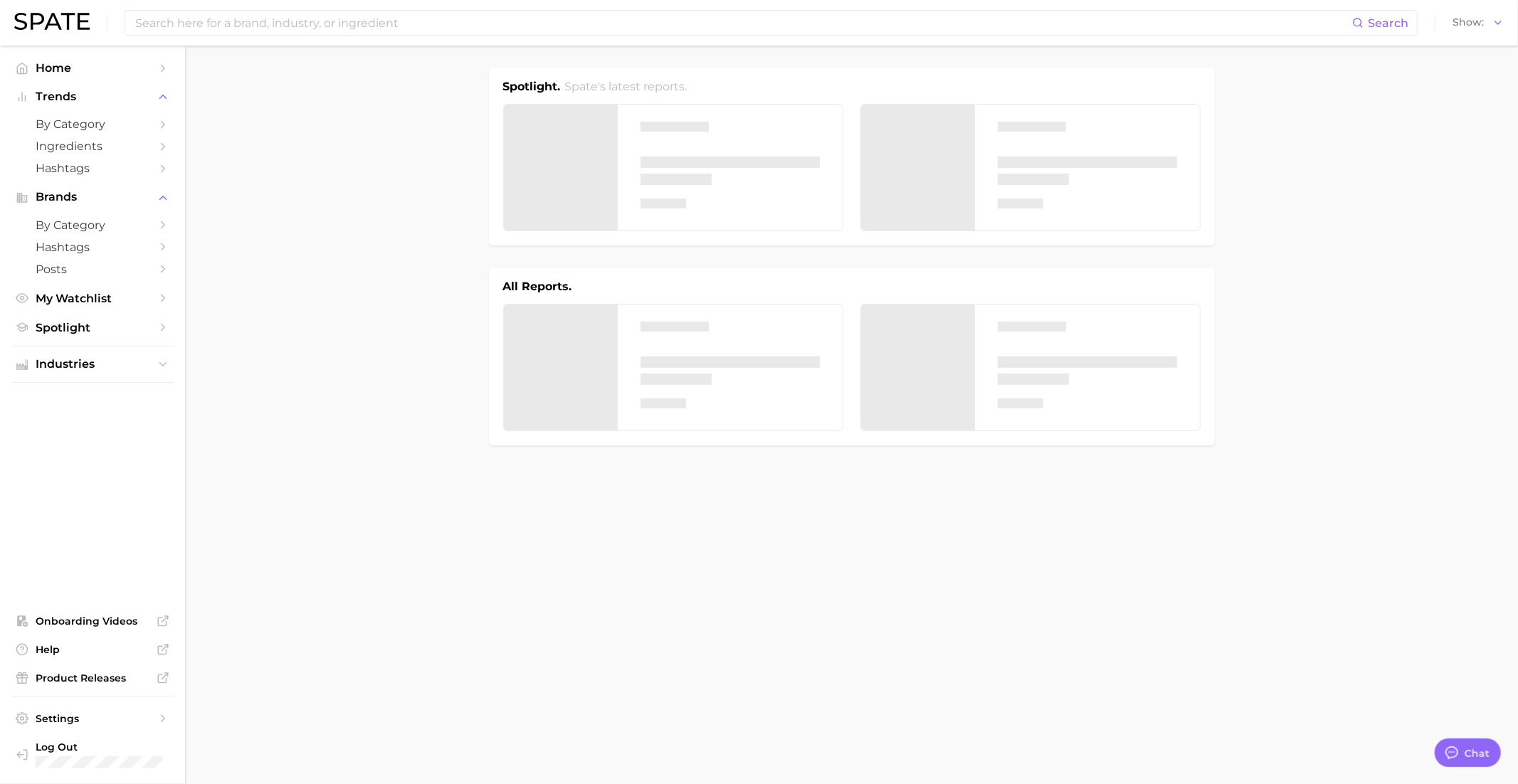
scroll to position [75, 0]
